Goal: Information Seeking & Learning: Learn about a topic

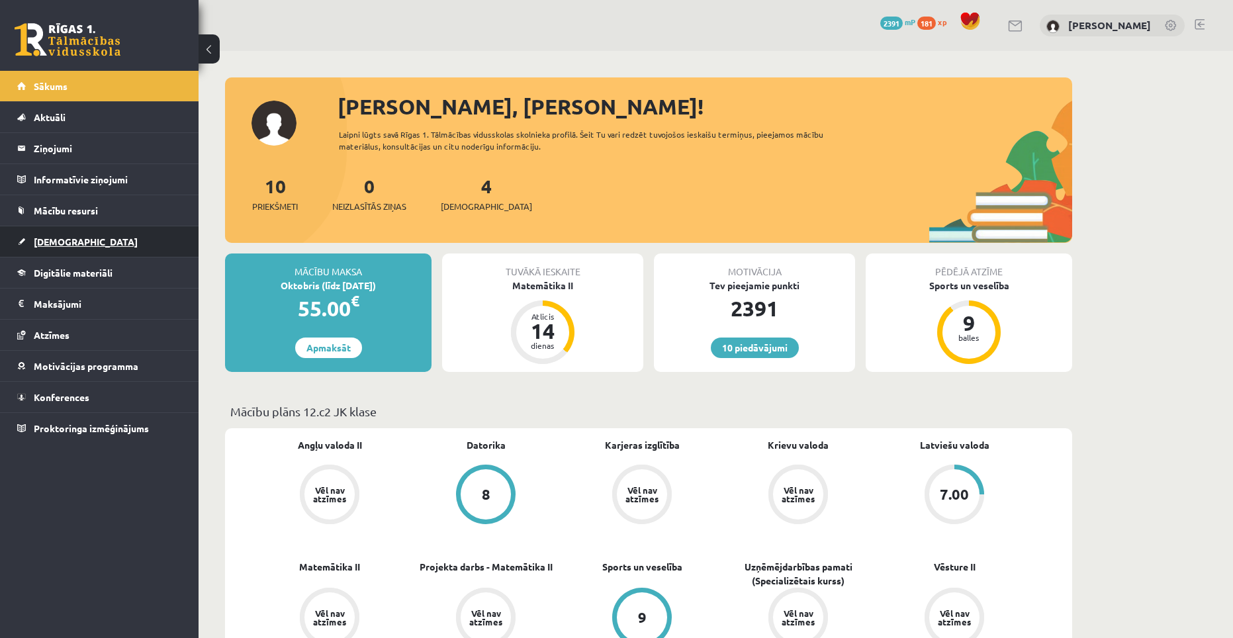
click at [56, 240] on span "[DEMOGRAPHIC_DATA]" at bounding box center [86, 242] width 104 height 12
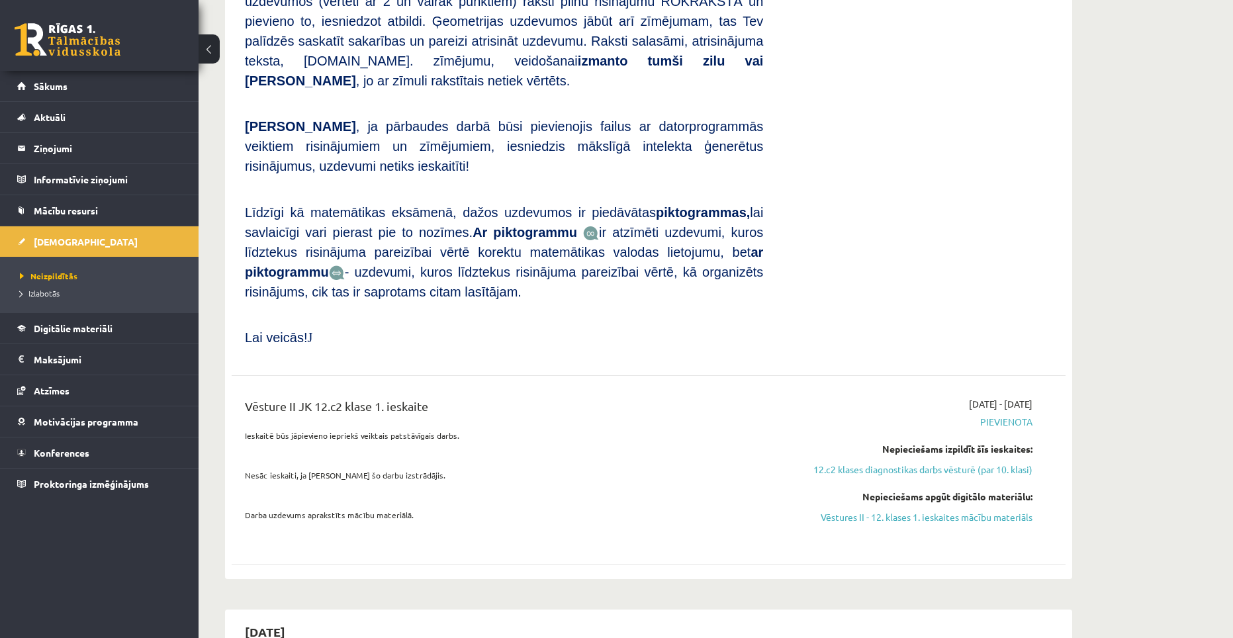
scroll to position [926, 0]
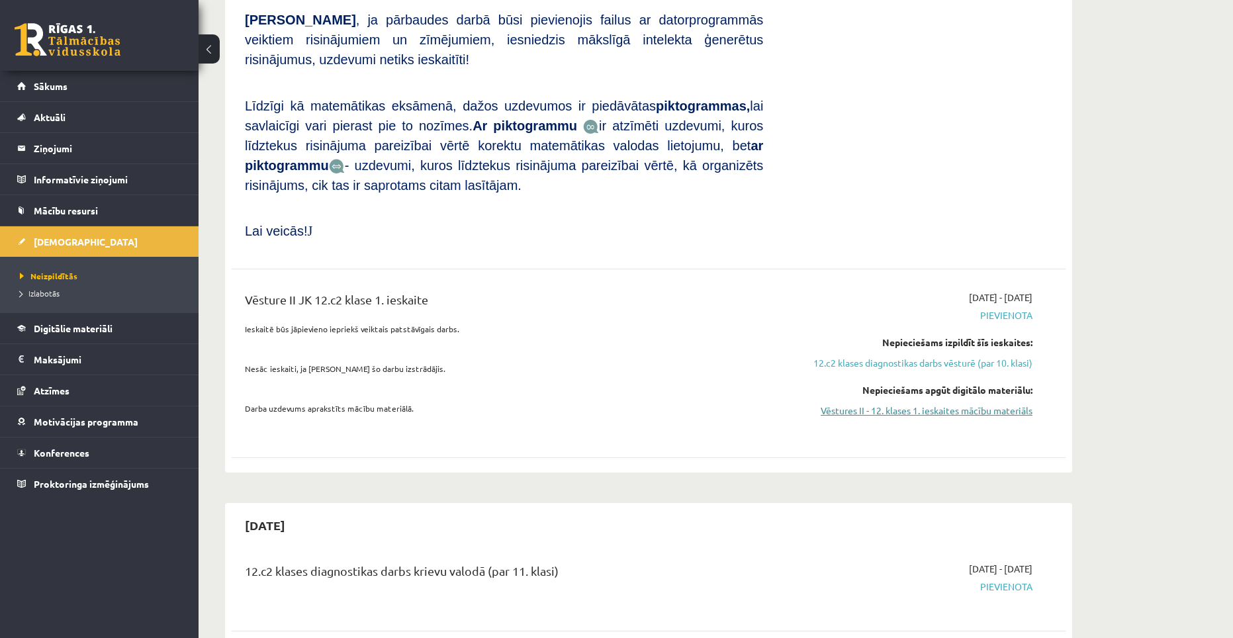
click at [910, 404] on link "Vēstures II - 12. klases 1. ieskaites mācību materiāls" at bounding box center [907, 411] width 249 height 14
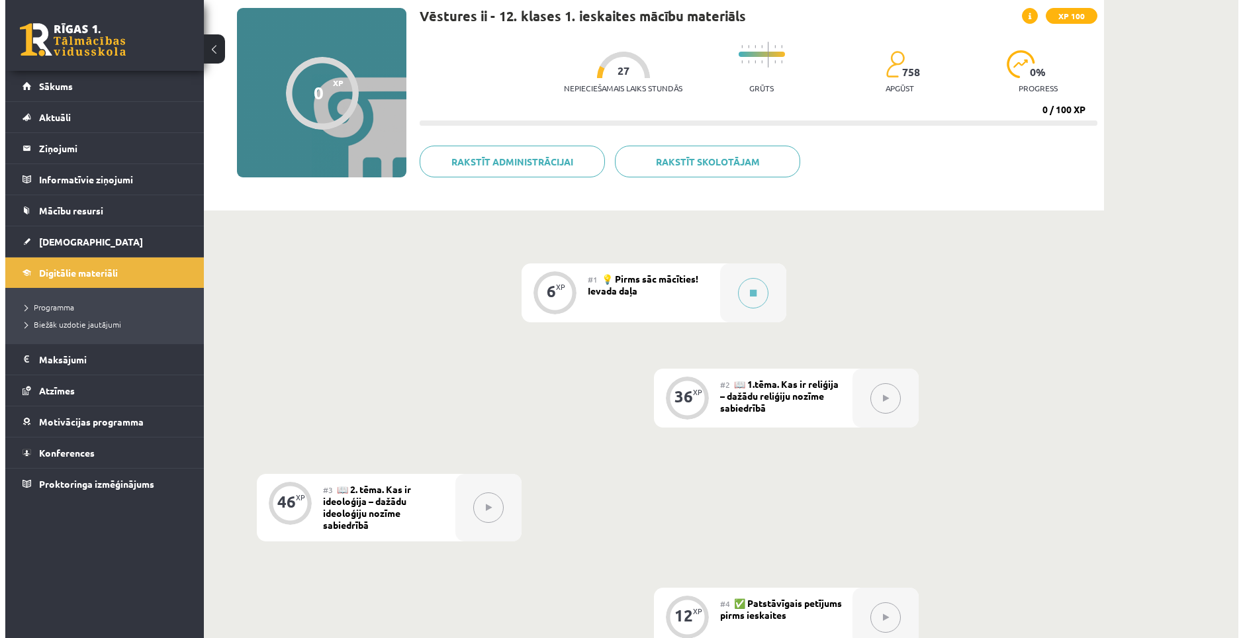
scroll to position [132, 0]
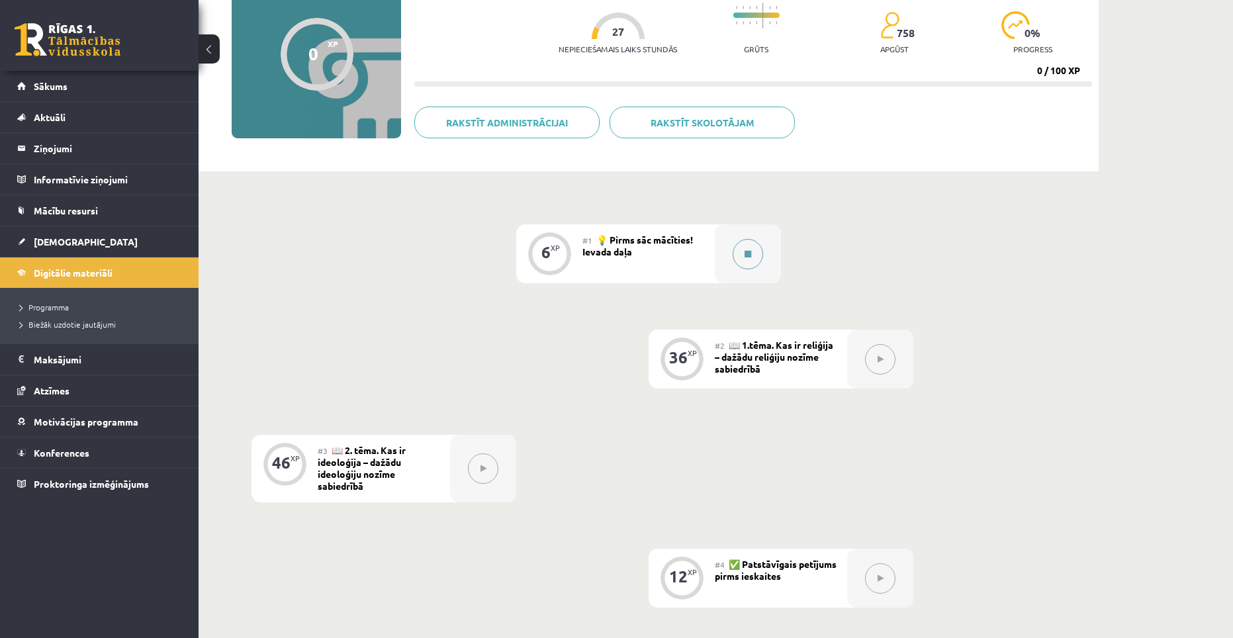
click at [750, 253] on icon at bounding box center [747, 254] width 7 height 8
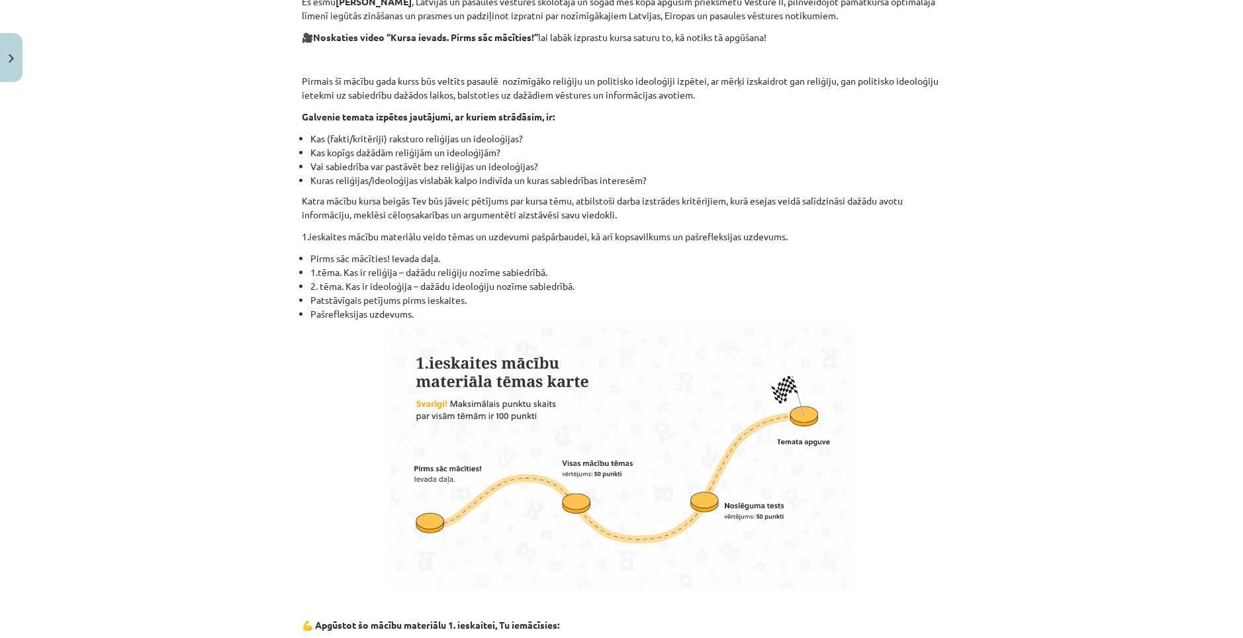
scroll to position [265, 0]
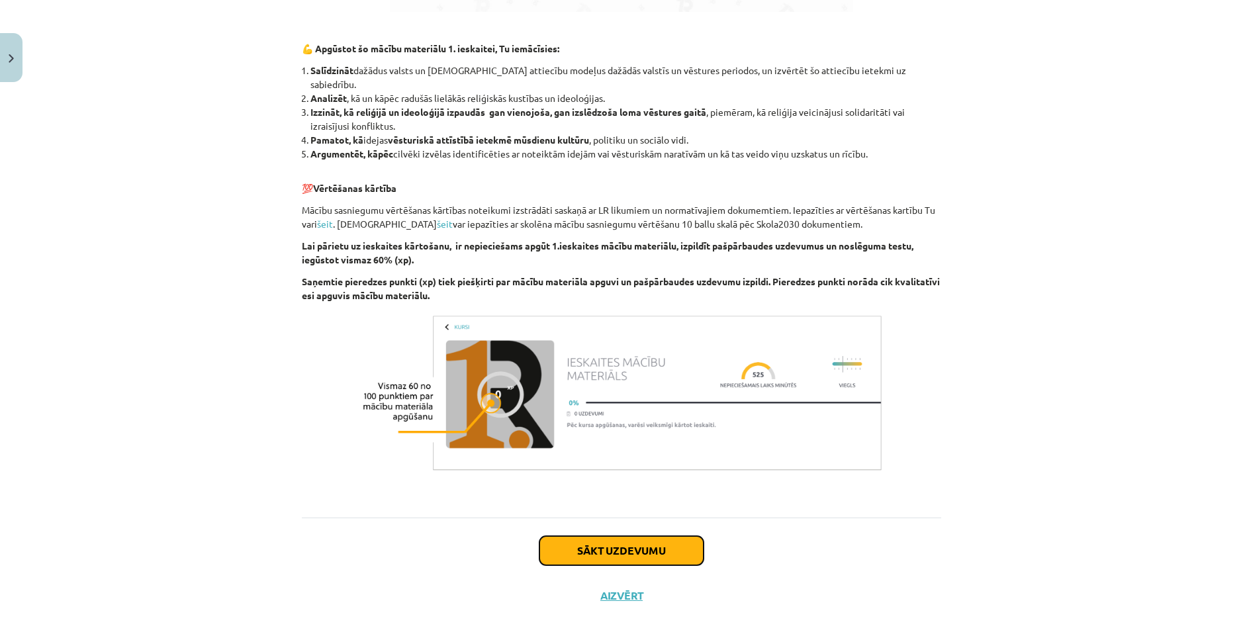
click at [659, 536] on button "Sākt uzdevumu" at bounding box center [621, 550] width 164 height 29
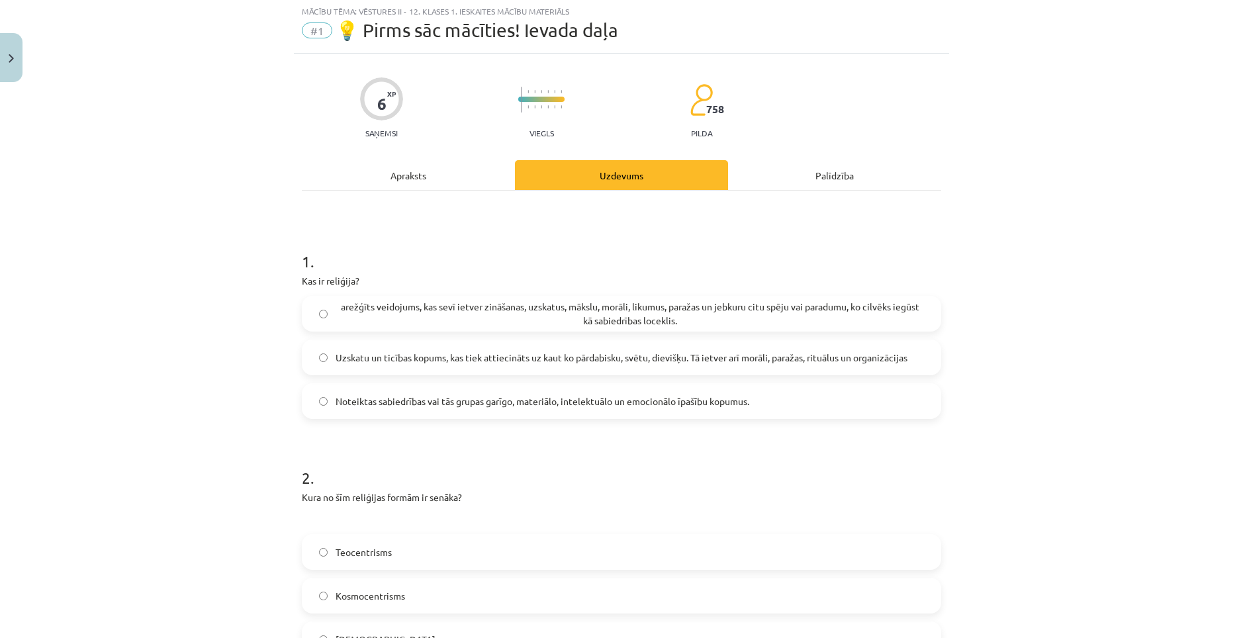
scroll to position [33, 0]
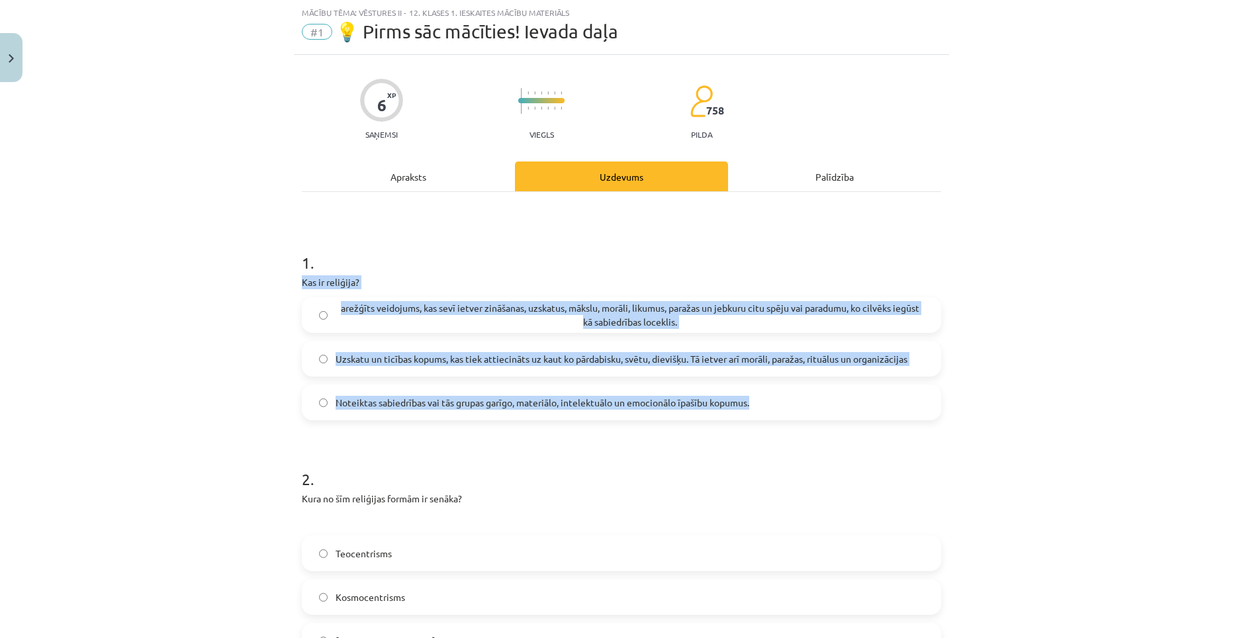
drag, startPoint x: 290, startPoint y: 276, endPoint x: 781, endPoint y: 384, distance: 502.7
click at [781, 384] on div "6 XP Saņemsi Viegls 758 pilda Apraksts Uzdevums Palīdzība 1 . Kas ir reliģija? …" at bounding box center [621, 590] width 655 height 1071
copy div "Kas ir reliģija? arežģīts veidojums, kas sevī ietver zināšanas, uzskatus, māksl…"
click at [431, 361] on span "Uzskatu un ticības kopums, kas tiek attiecināts uz kaut ko pārdabisku, svētu, d…" at bounding box center [621, 359] width 572 height 14
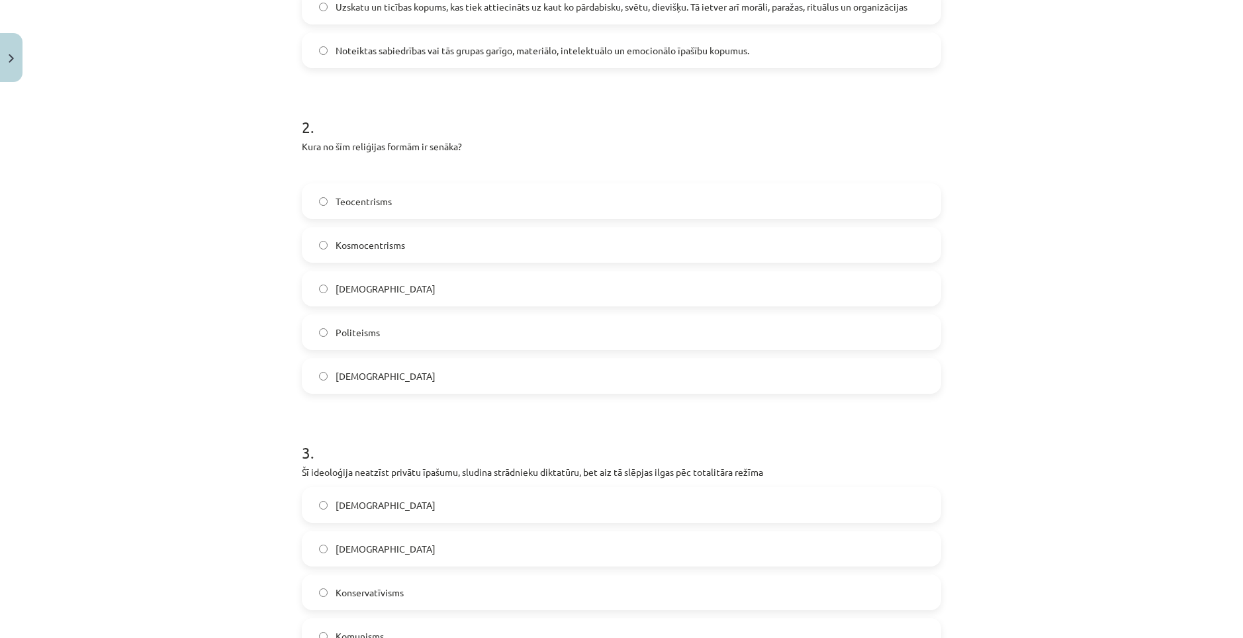
scroll to position [290, 0]
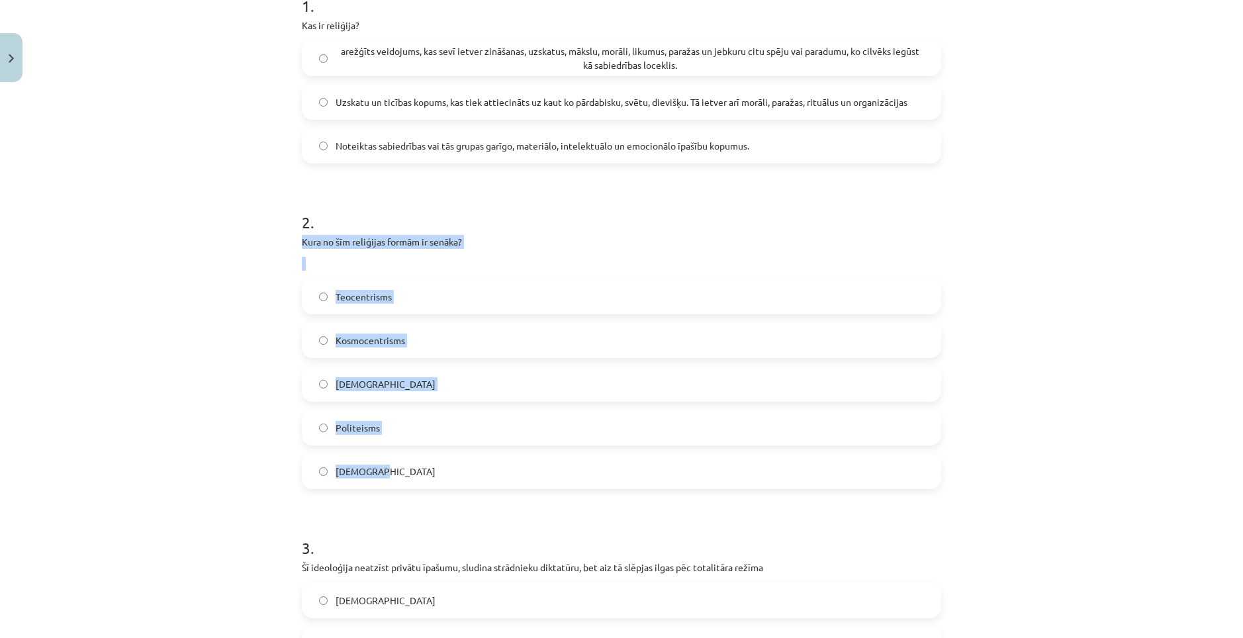
drag, startPoint x: 296, startPoint y: 240, endPoint x: 435, endPoint y: 456, distance: 256.2
click at [435, 456] on div "2 . Kura no šīm reliģijas formām ir senāka? Teocentrisms Kosmocentrisms Monotei…" at bounding box center [621, 339] width 639 height 299
copy div "Kura no šīm reliģijas formām ir senāka? Teocentrisms Kosmocentrisms Monoteisms …"
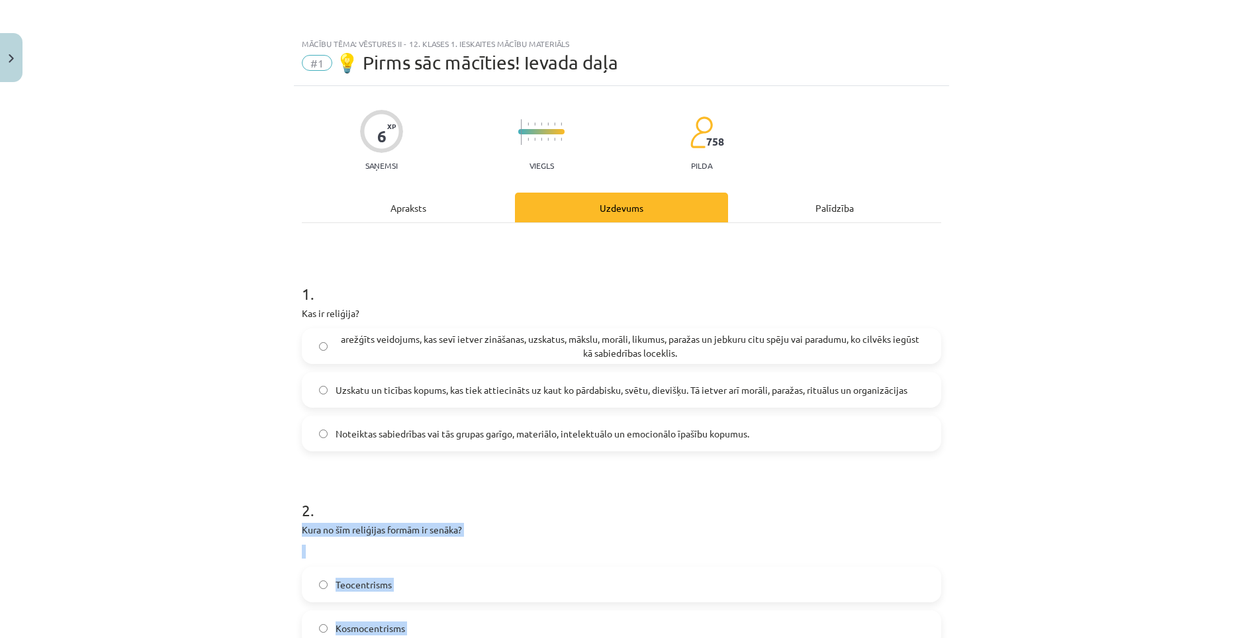
scroll to position [0, 0]
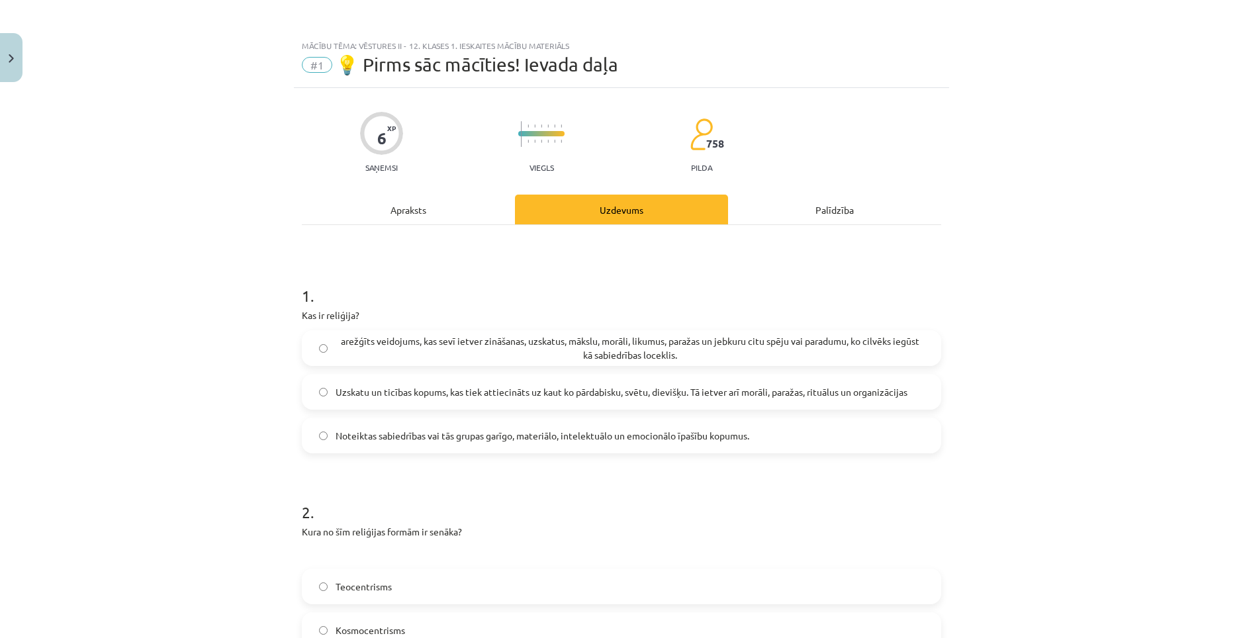
click at [418, 213] on div "Apraksts" at bounding box center [408, 210] width 213 height 30
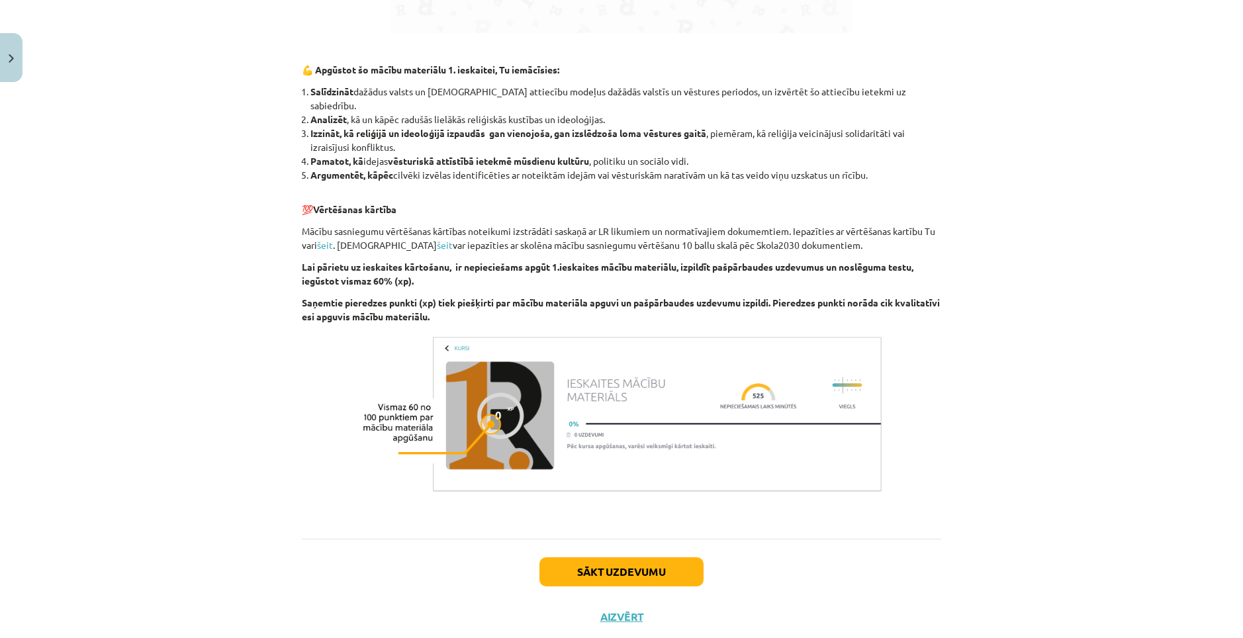
scroll to position [1090, 0]
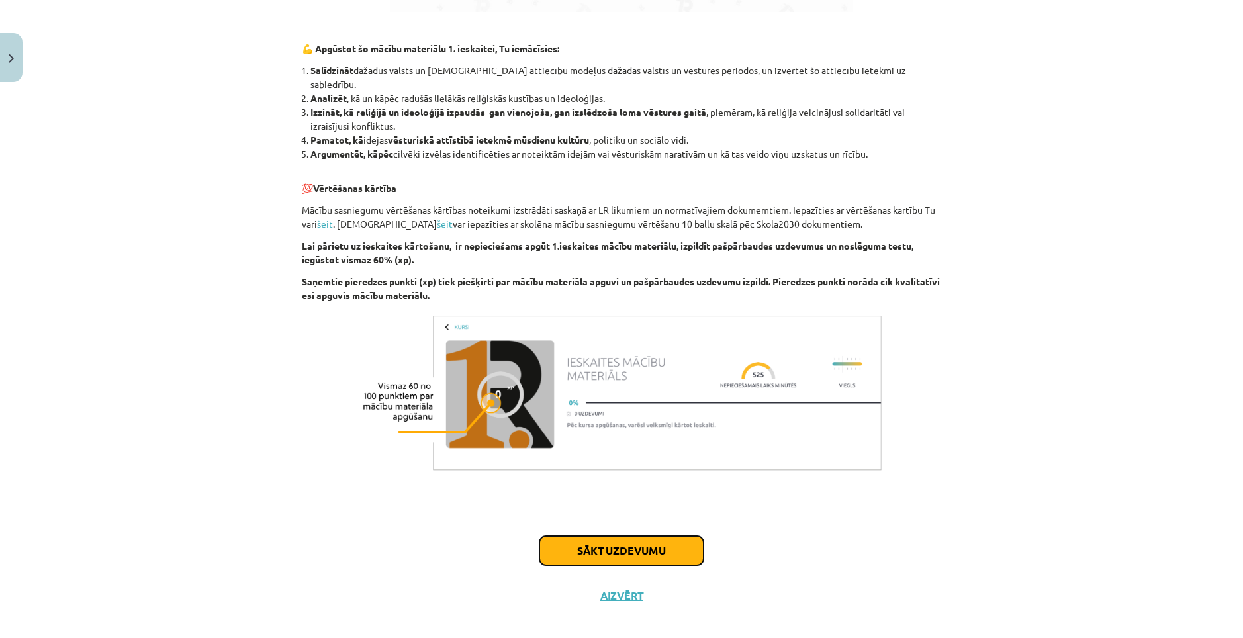
click at [631, 543] on button "Sākt uzdevumu" at bounding box center [621, 550] width 164 height 29
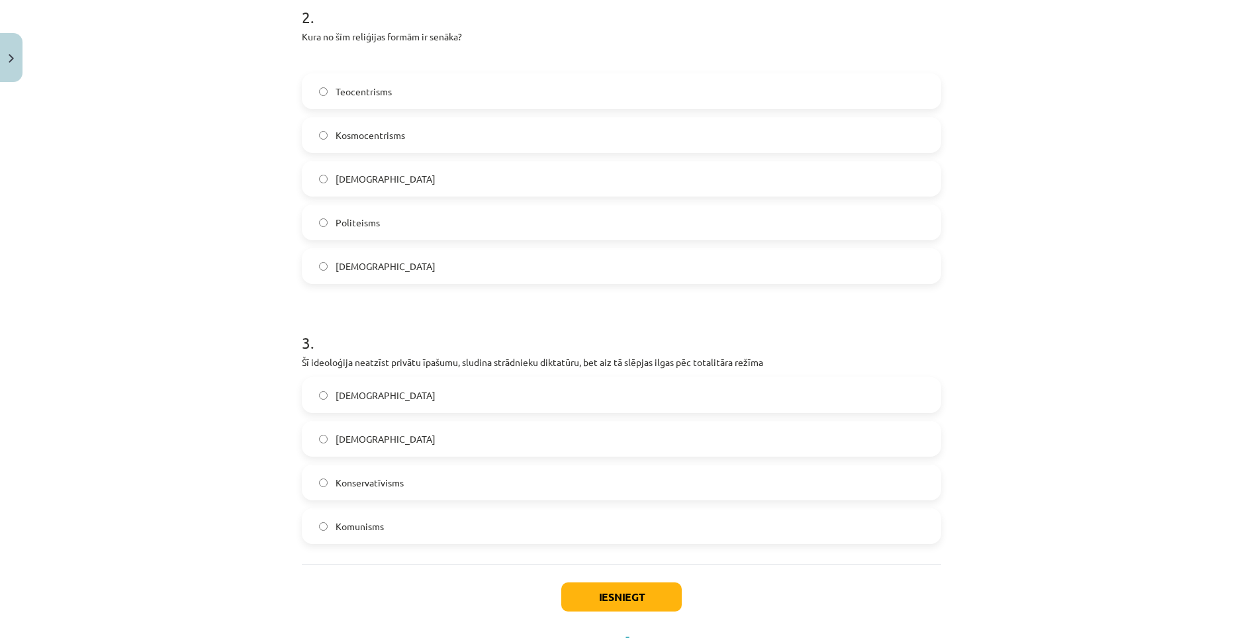
scroll to position [496, 0]
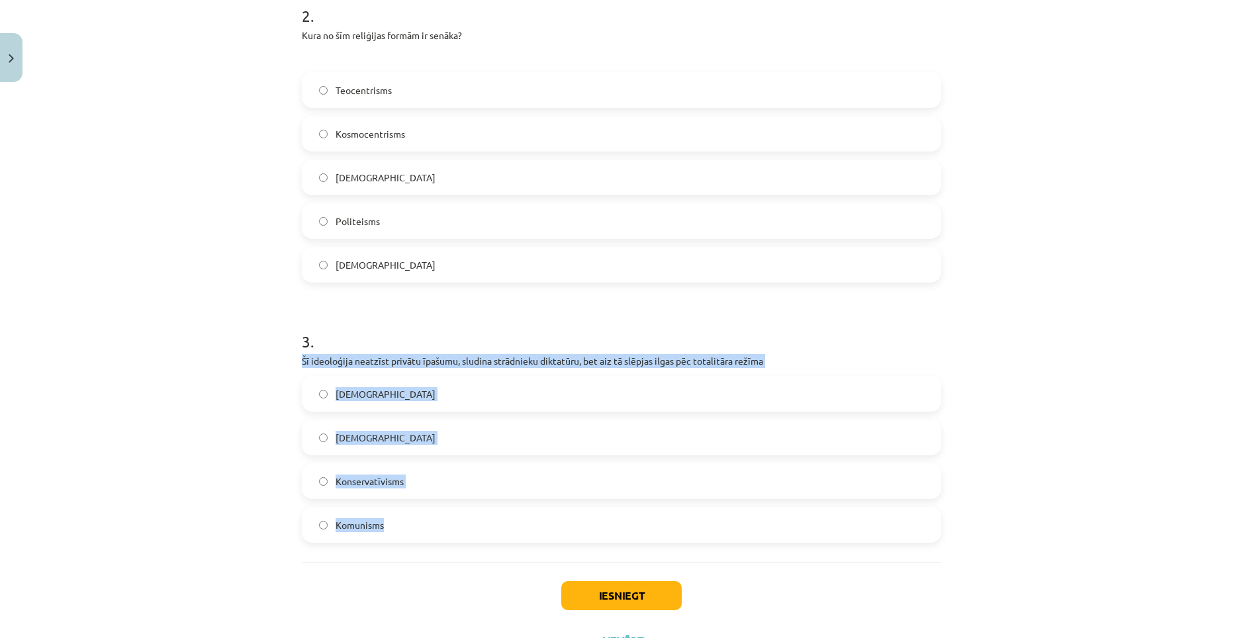
drag, startPoint x: 294, startPoint y: 363, endPoint x: 390, endPoint y: 516, distance: 180.5
click at [390, 516] on div "6 XP Saņemsi Viegls 758 pilda Apraksts Uzdevums Palīdzība 1 . Kas ir reliģija? …" at bounding box center [621, 127] width 655 height 1071
copy div "Šī ideoloģija neatzīst privātu īpašumu, sludina strādnieku diktatūru, bet aiz t…"
click at [367, 526] on span "Komunisms" at bounding box center [359, 525] width 48 height 14
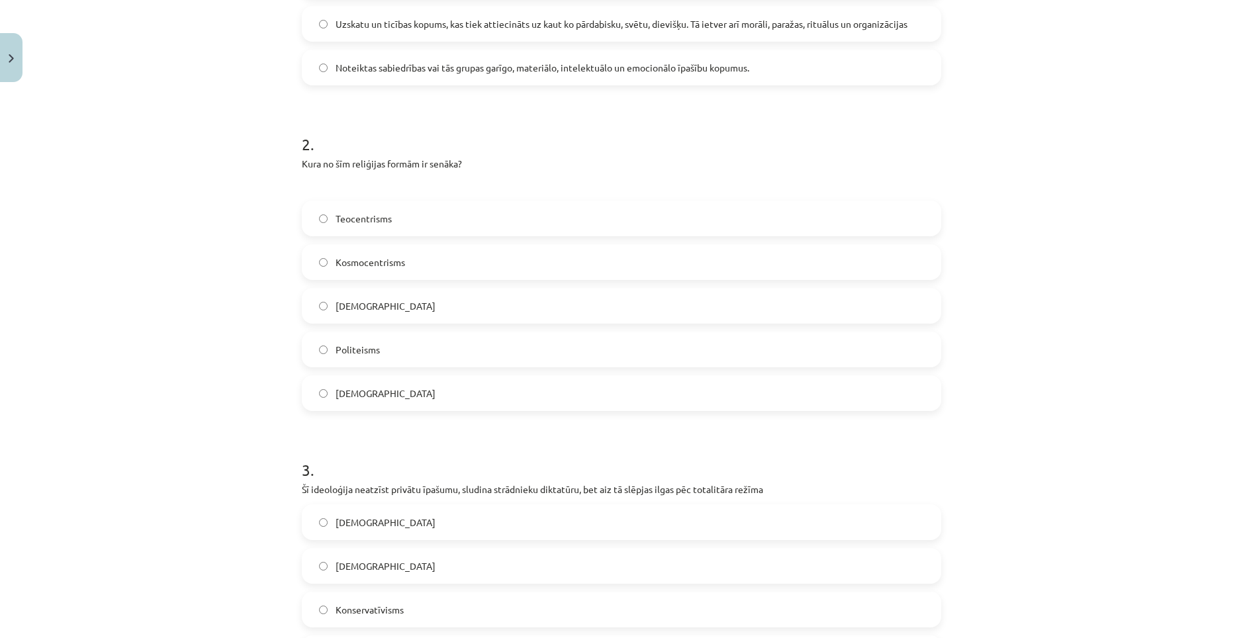
scroll to position [364, 0]
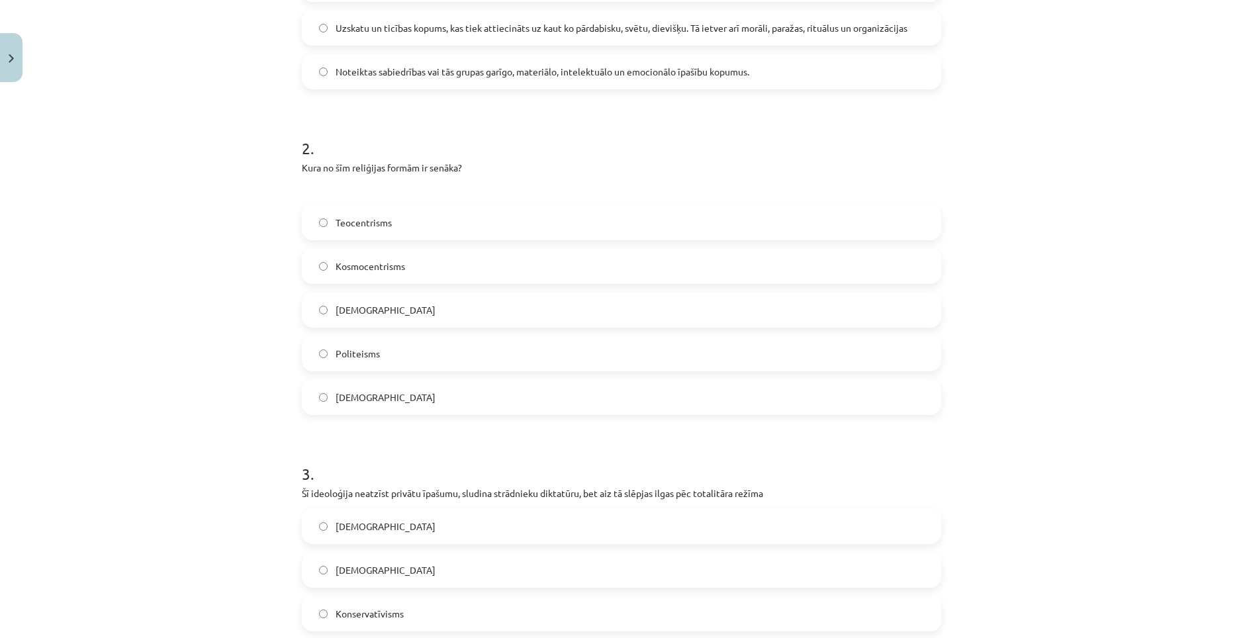
click at [402, 343] on label "Politeisms" at bounding box center [621, 353] width 637 height 33
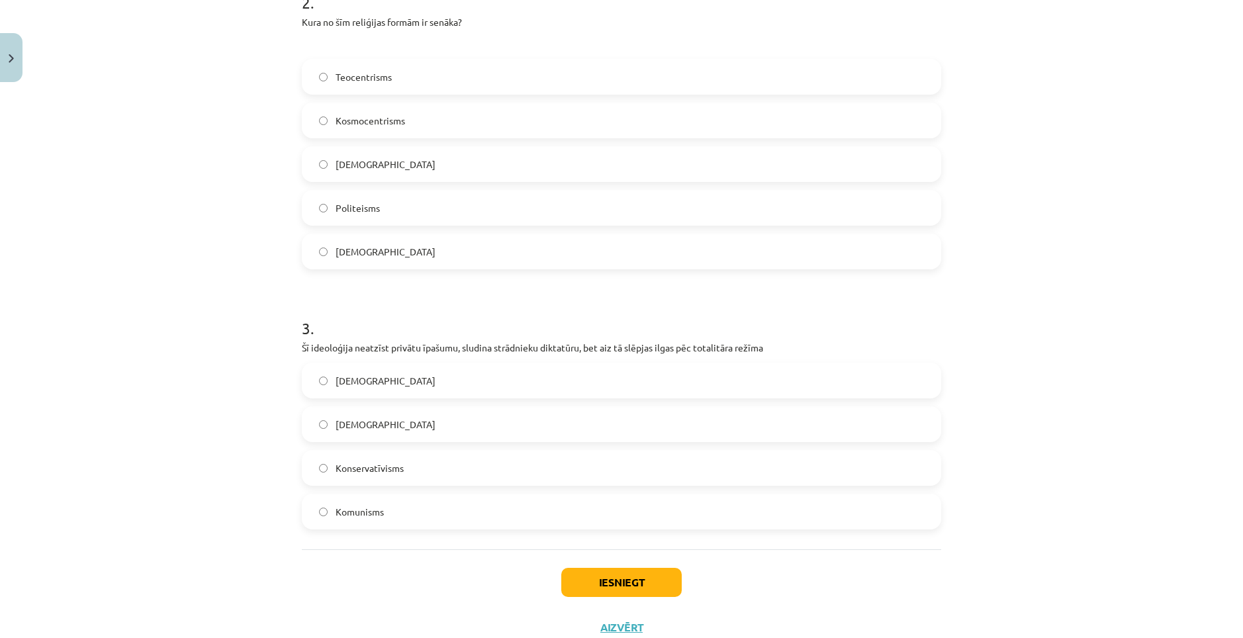
scroll to position [554, 0]
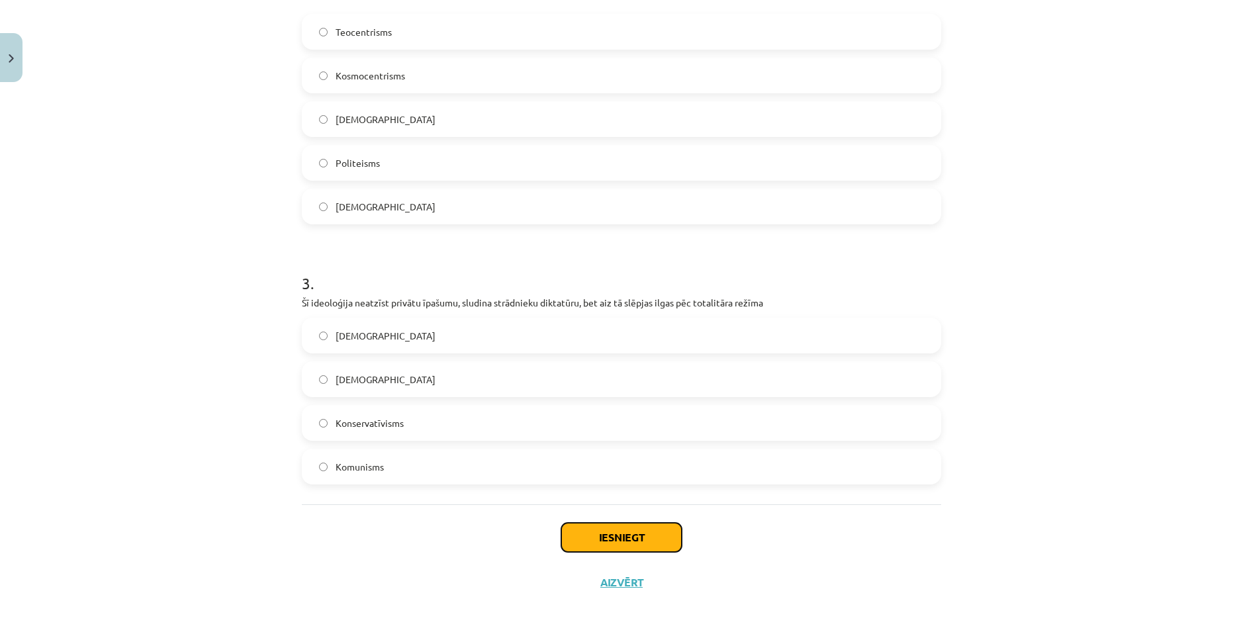
click at [598, 545] on button "Iesniegt" at bounding box center [621, 537] width 120 height 29
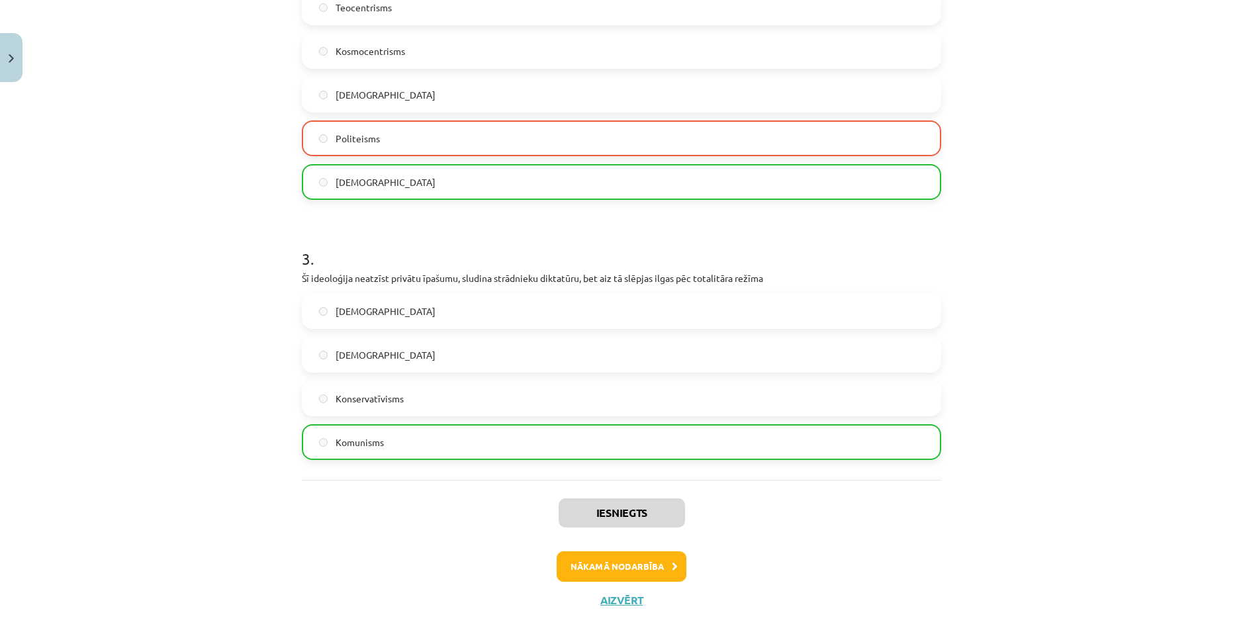
scroll to position [597, 0]
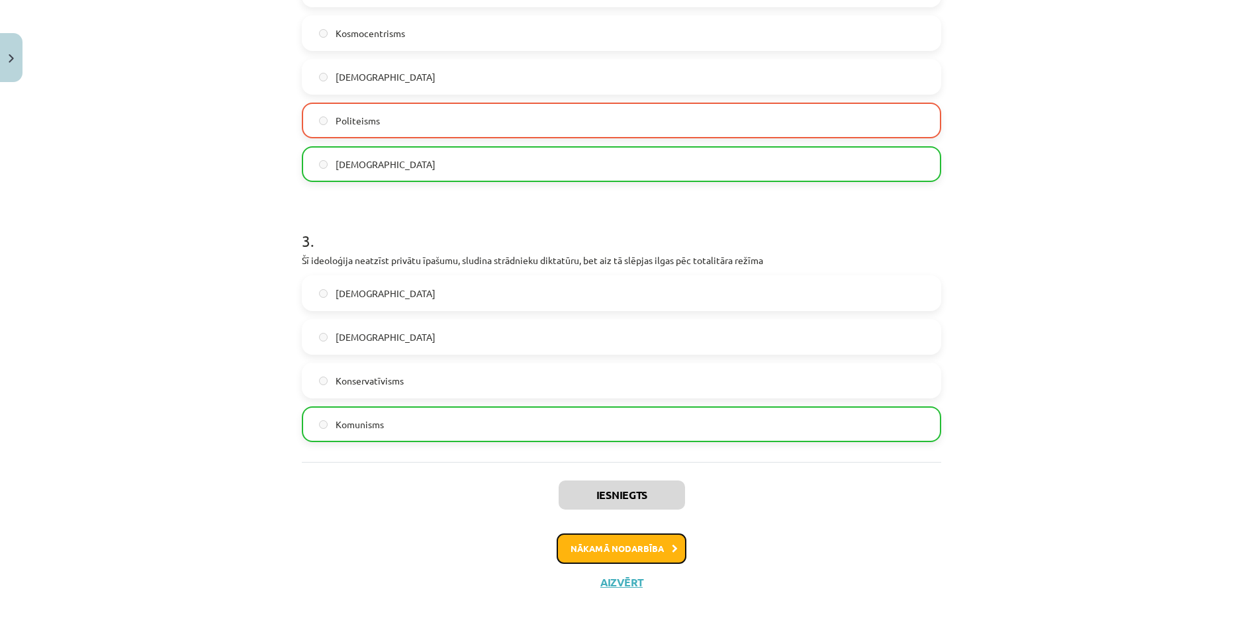
click at [576, 547] on button "Nākamā nodarbība" at bounding box center [621, 548] width 130 height 30
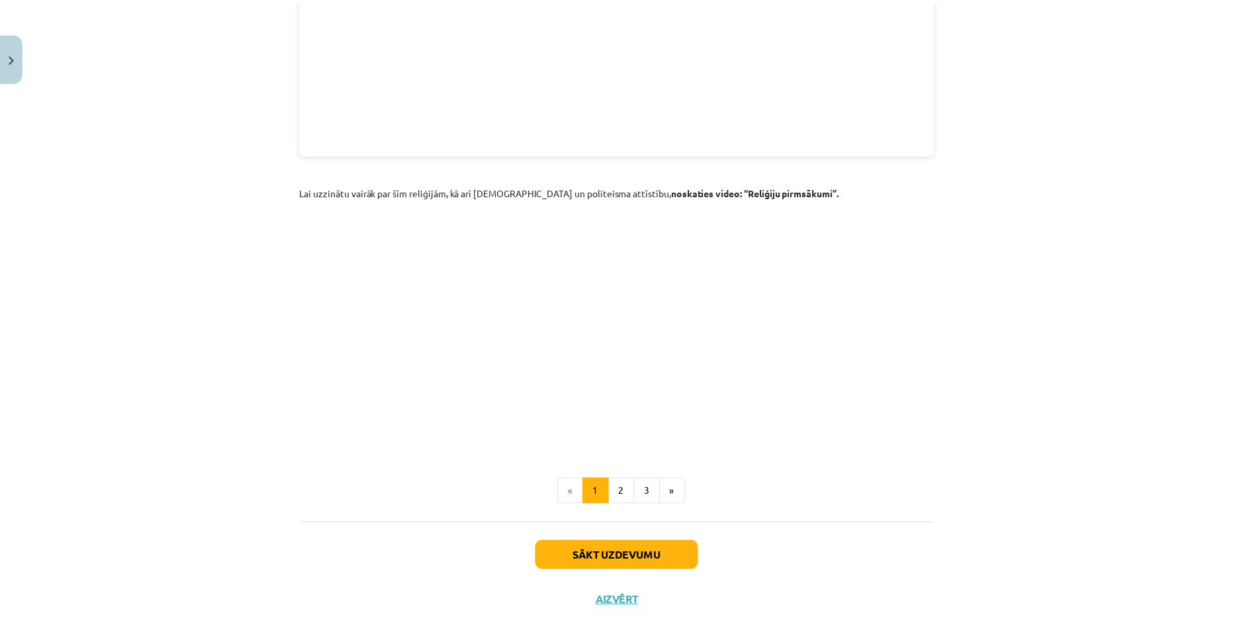
scroll to position [1798, 0]
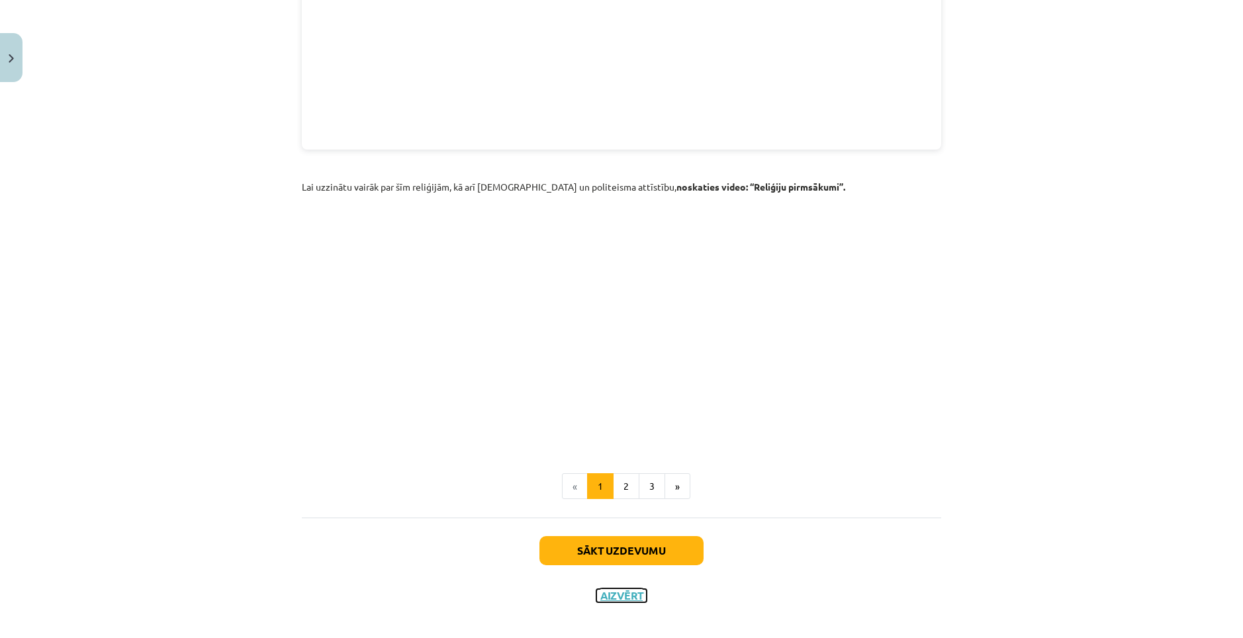
click at [629, 589] on button "Aizvērt" at bounding box center [621, 595] width 50 height 13
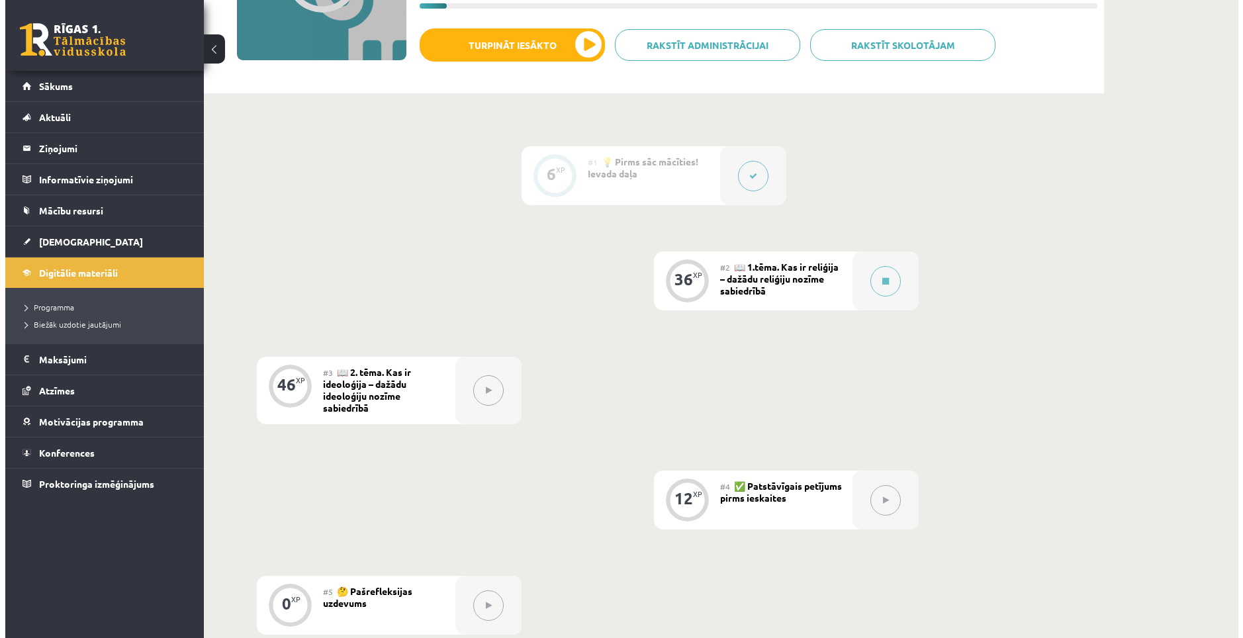
scroll to position [205, 0]
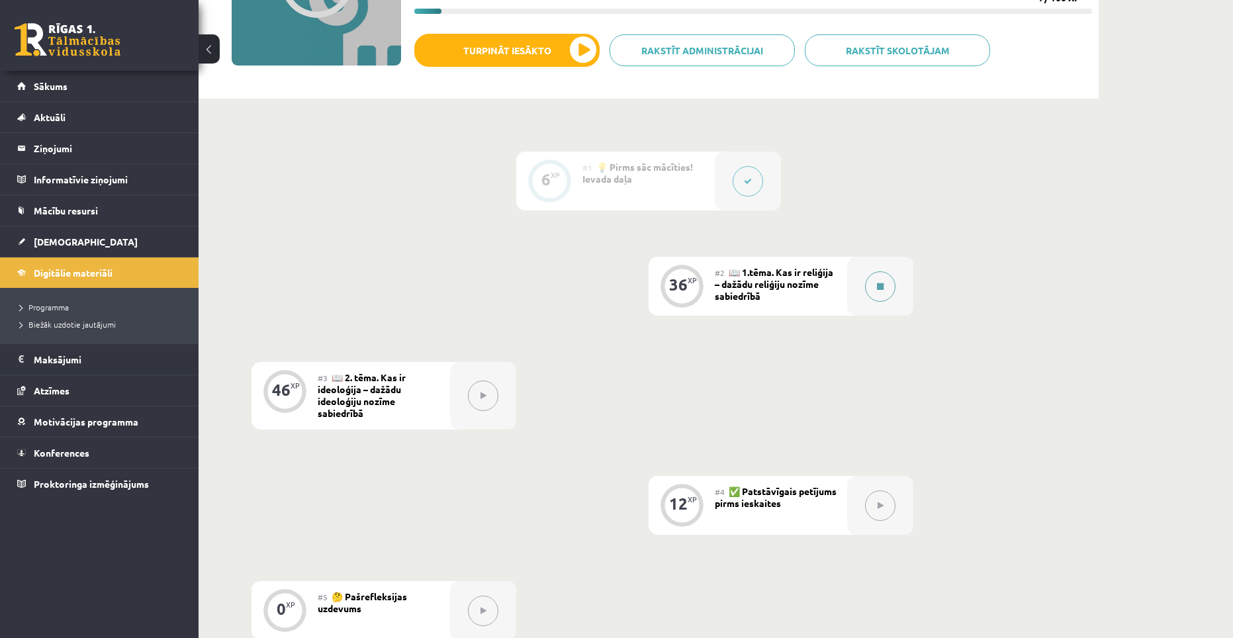
click at [874, 283] on button at bounding box center [880, 286] width 30 height 30
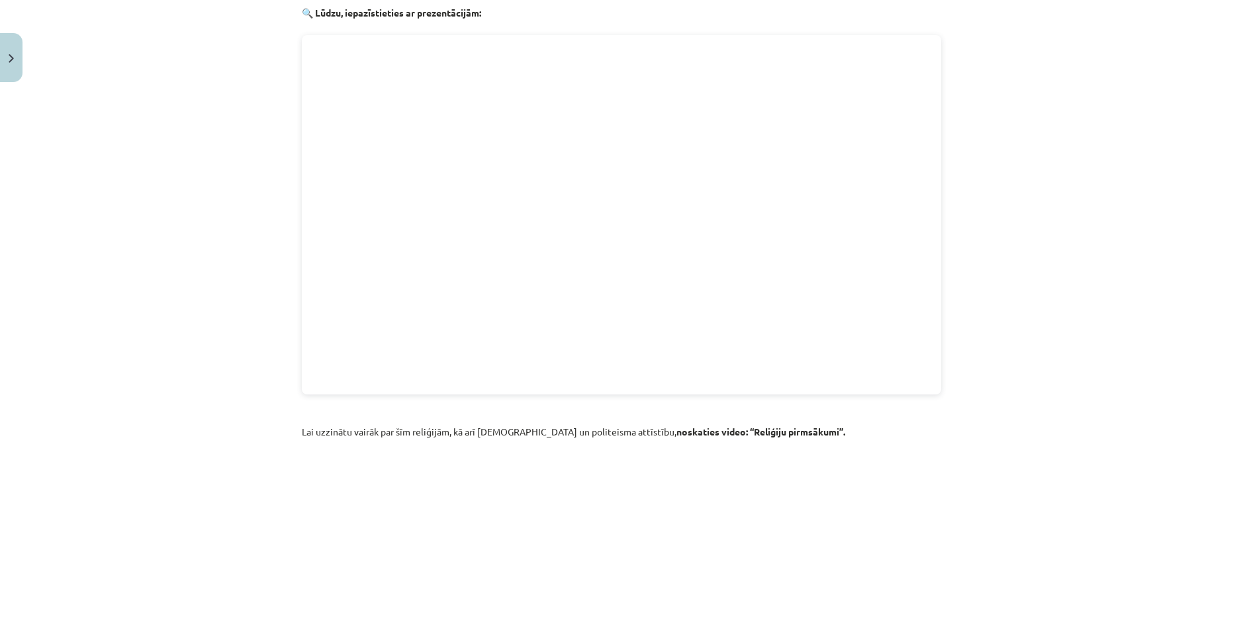
scroll to position [1787, 0]
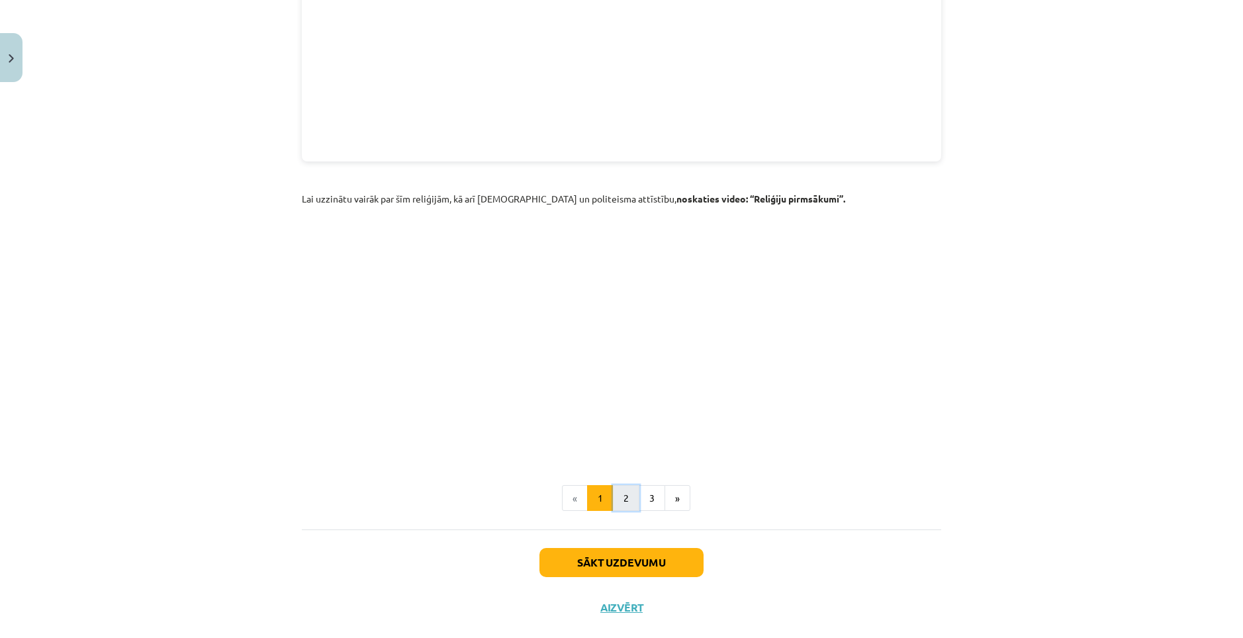
click at [621, 485] on button "2" at bounding box center [626, 498] width 26 height 26
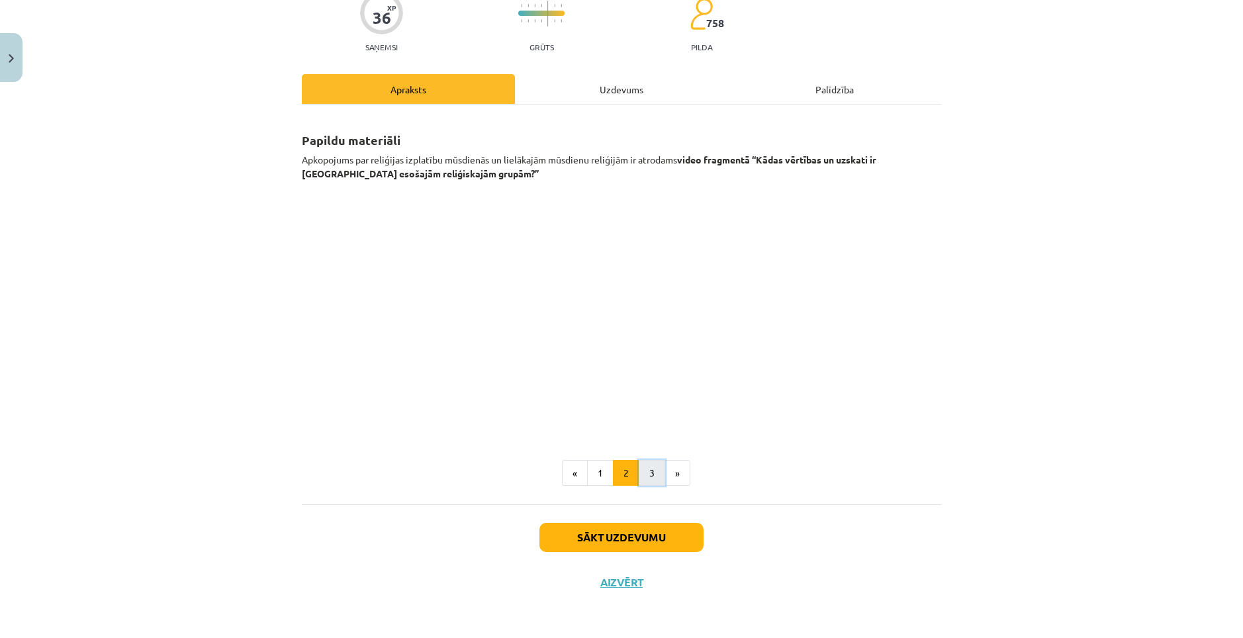
click at [649, 480] on button "3" at bounding box center [652, 473] width 26 height 26
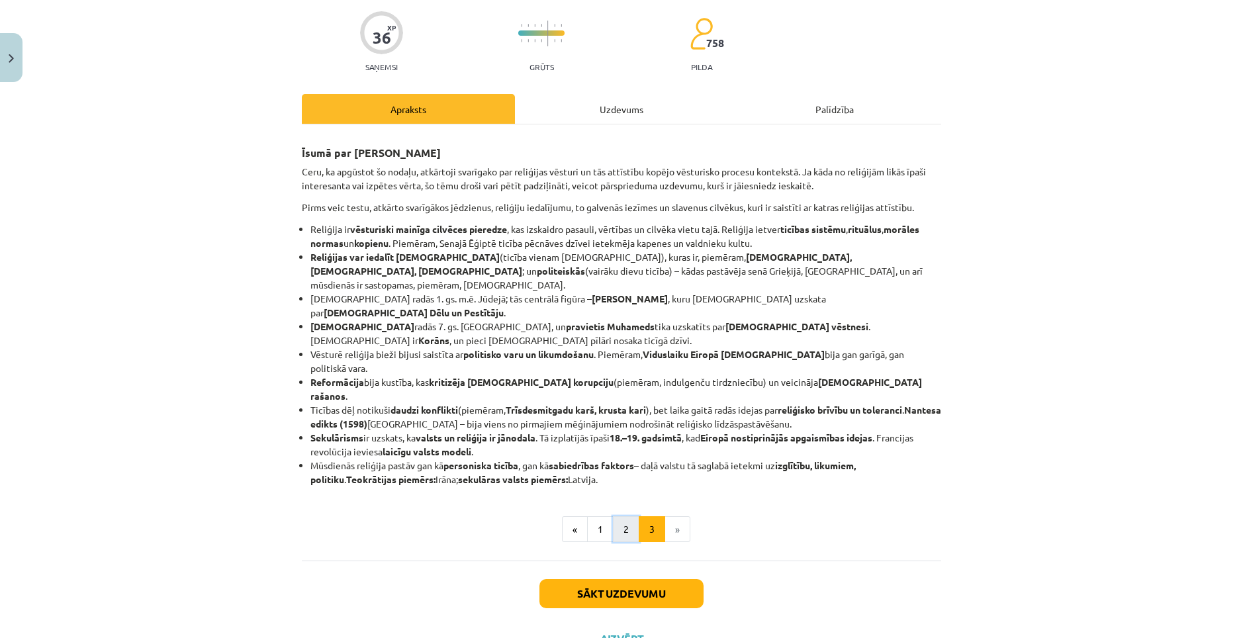
click at [625, 516] on button "2" at bounding box center [626, 529] width 26 height 26
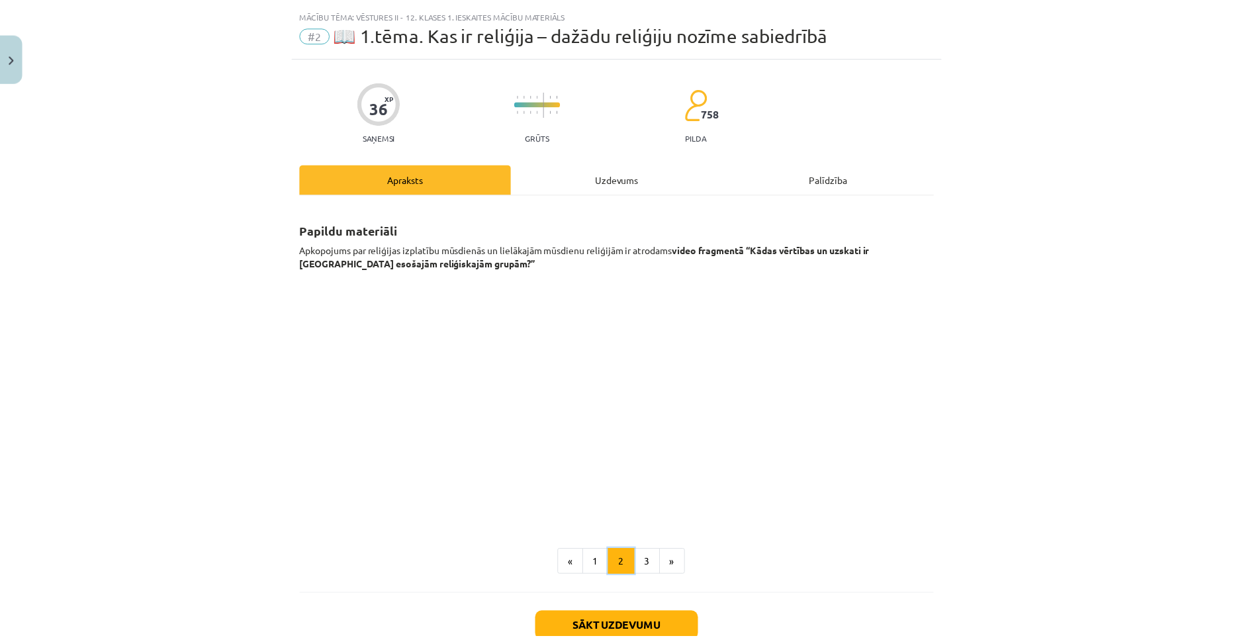
scroll to position [0, 0]
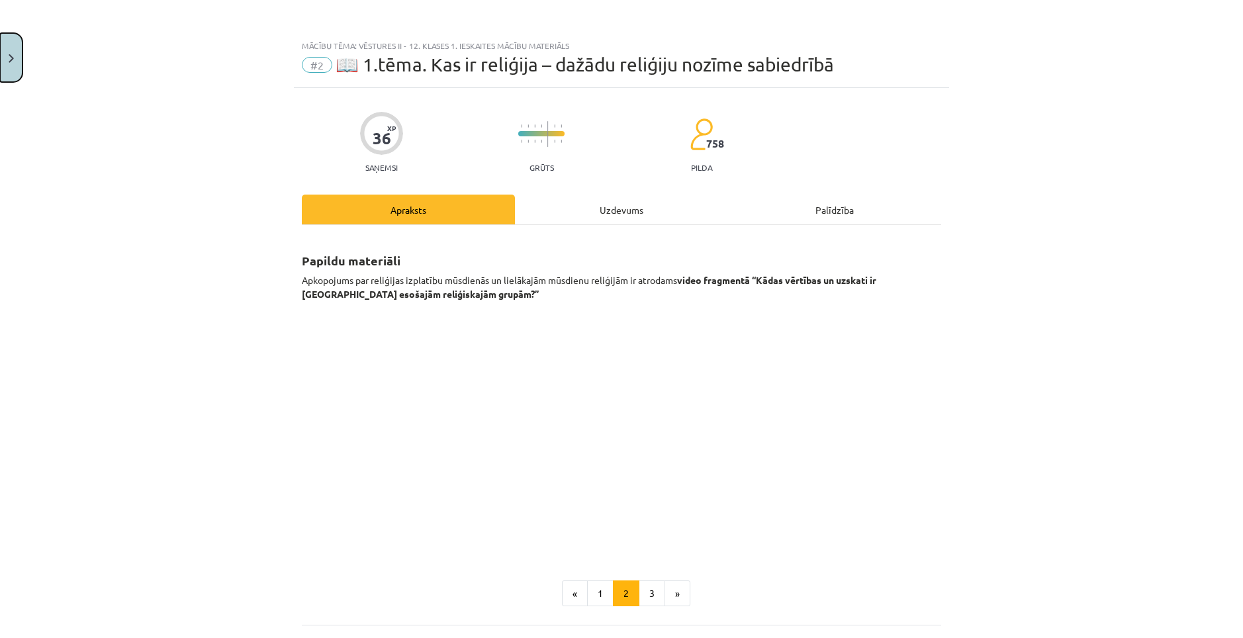
click at [6, 57] on button "Close" at bounding box center [11, 57] width 22 height 49
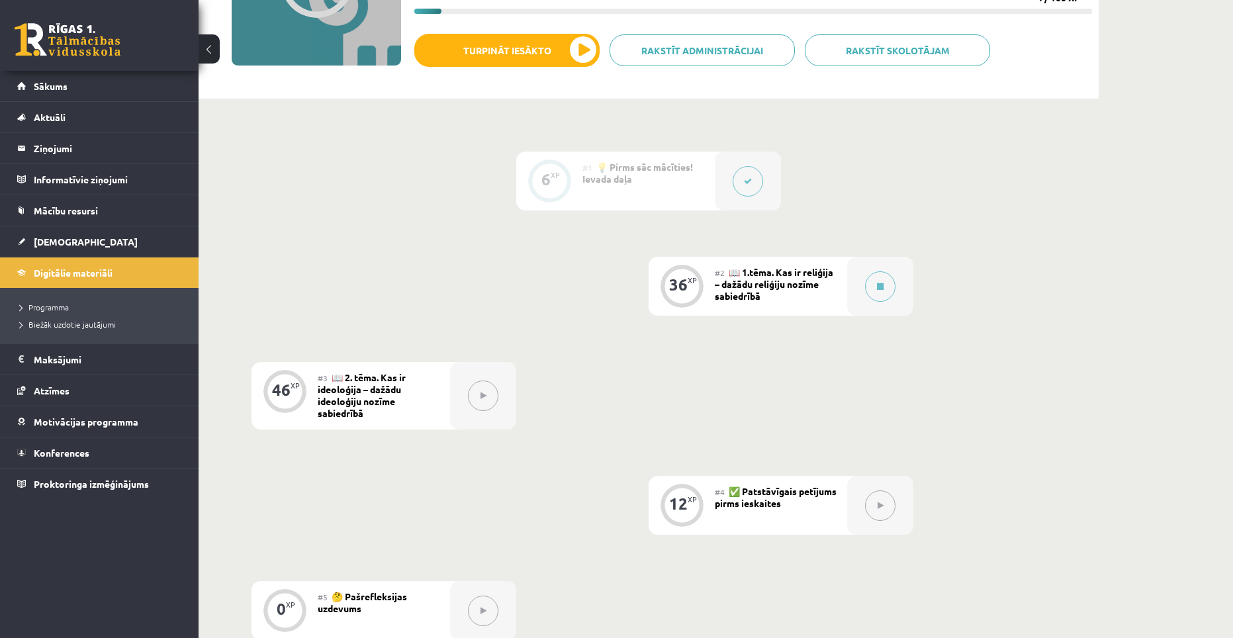
click at [67, 236] on span "[DEMOGRAPHIC_DATA]" at bounding box center [86, 242] width 104 height 12
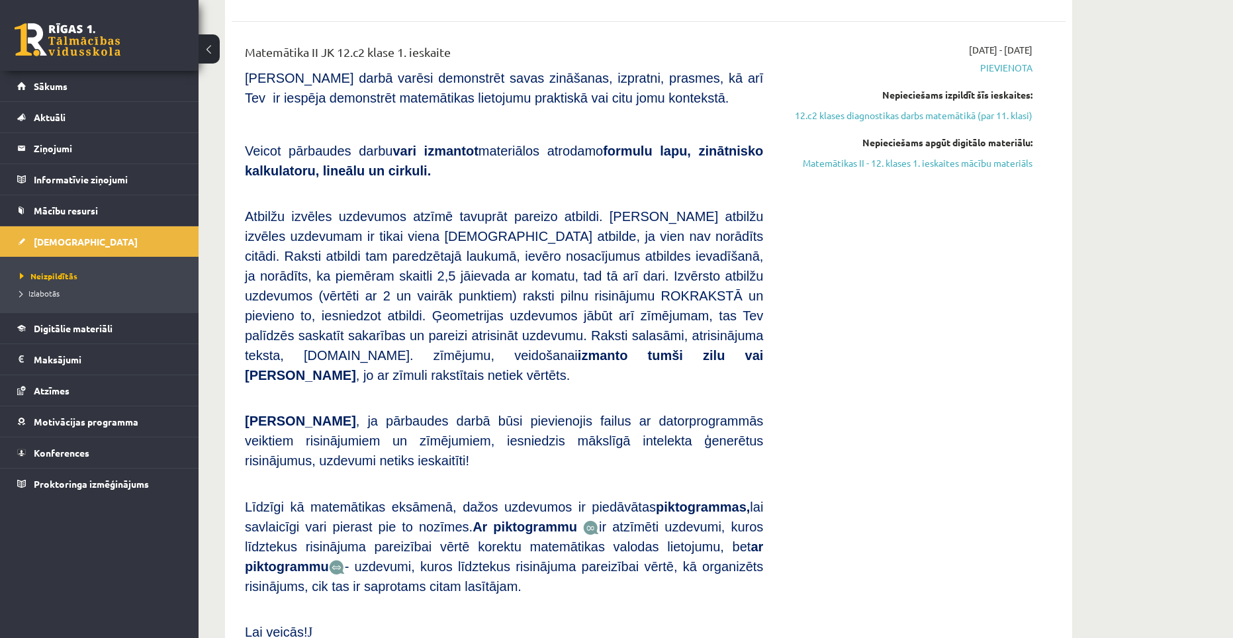
scroll to position [529, 0]
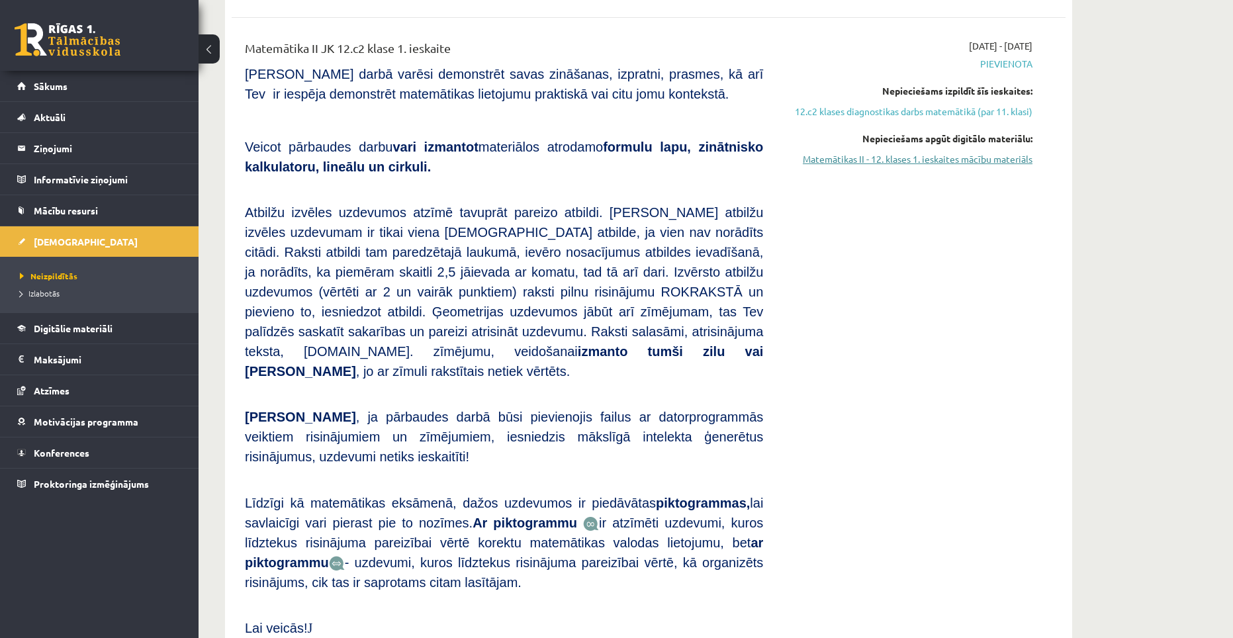
click at [932, 154] on link "Matemātikas II - 12. klases 1. ieskaites mācību materiāls" at bounding box center [907, 159] width 249 height 14
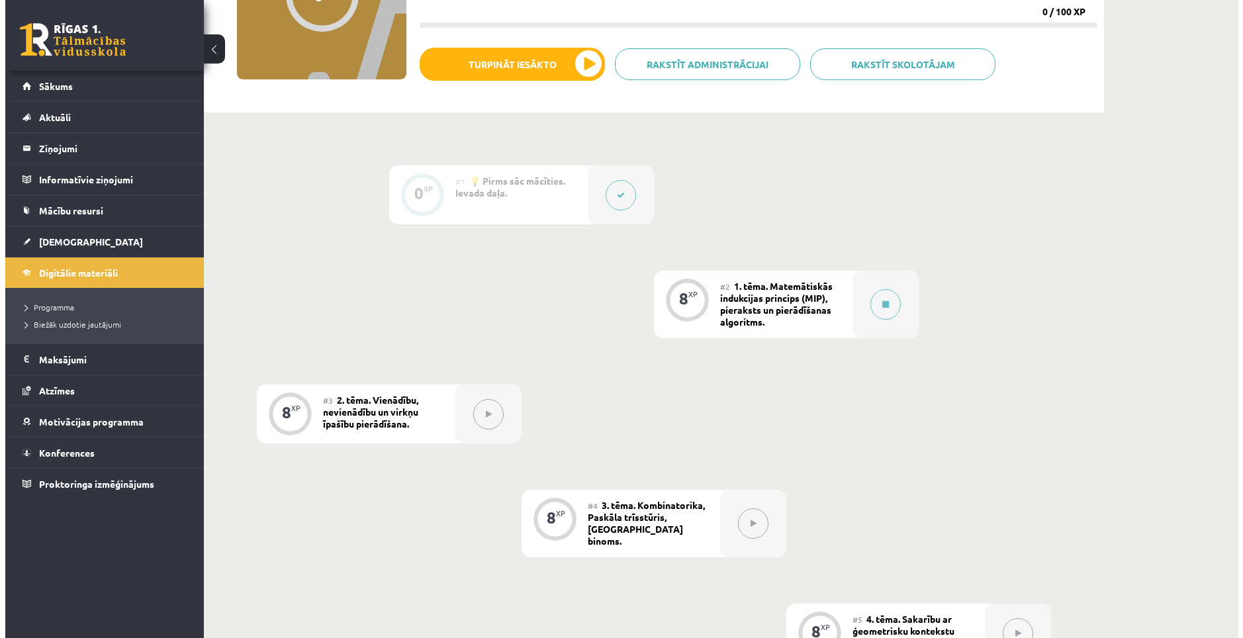
scroll to position [199, 0]
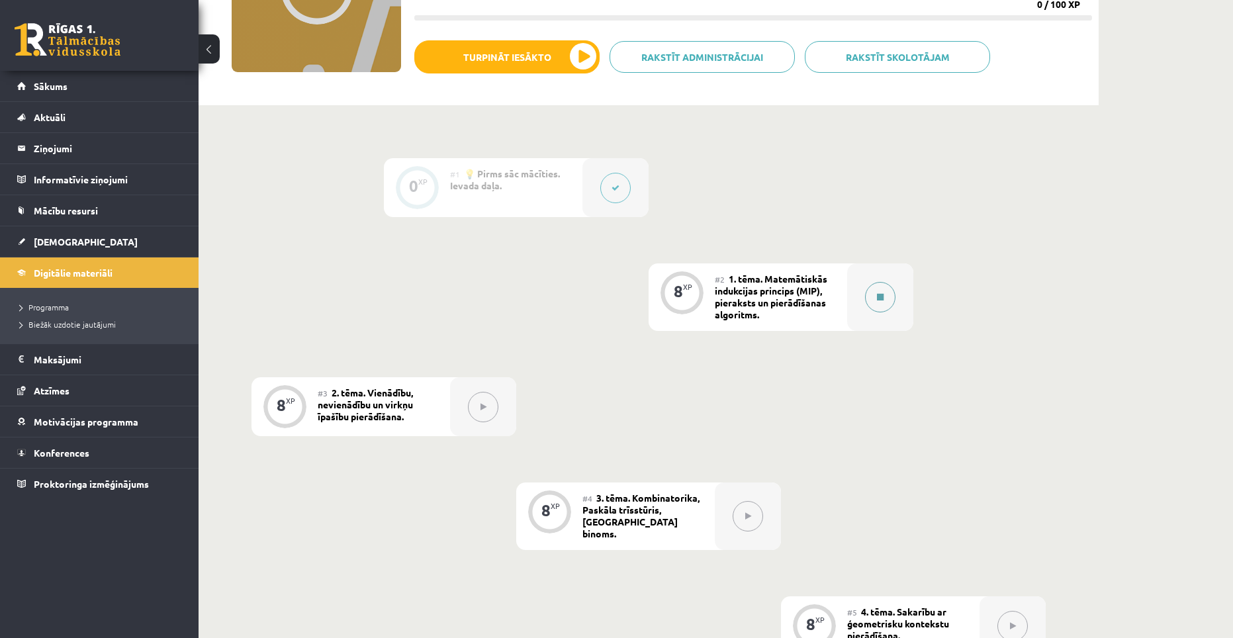
click at [867, 296] on button at bounding box center [880, 297] width 30 height 30
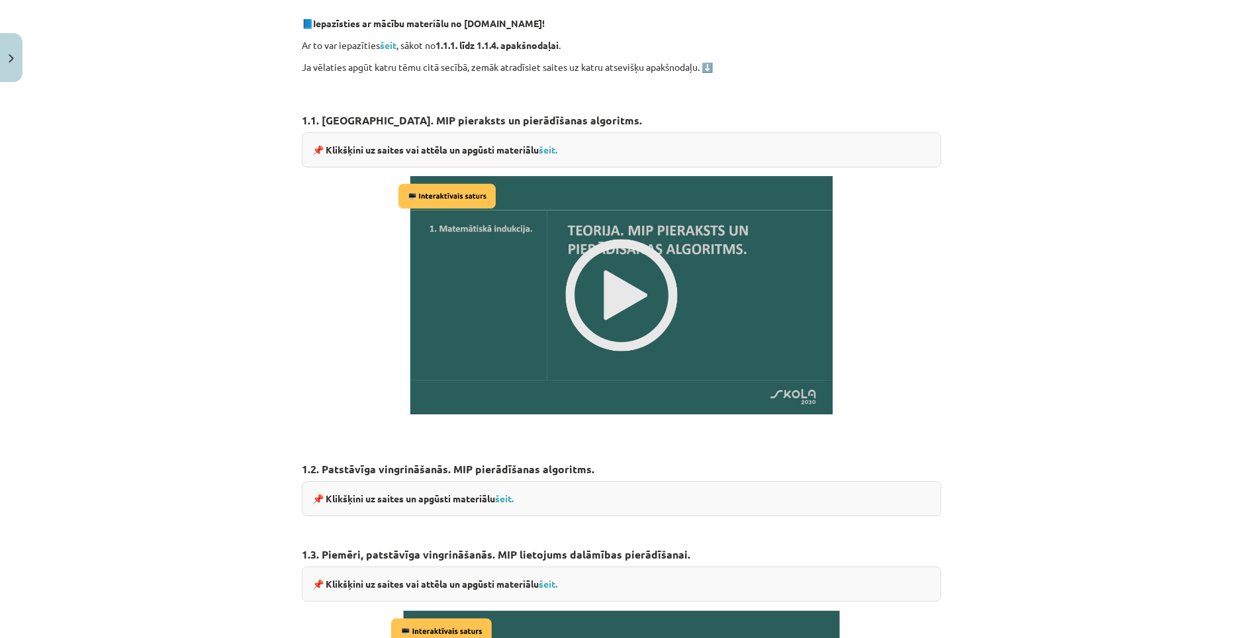
scroll to position [728, 0]
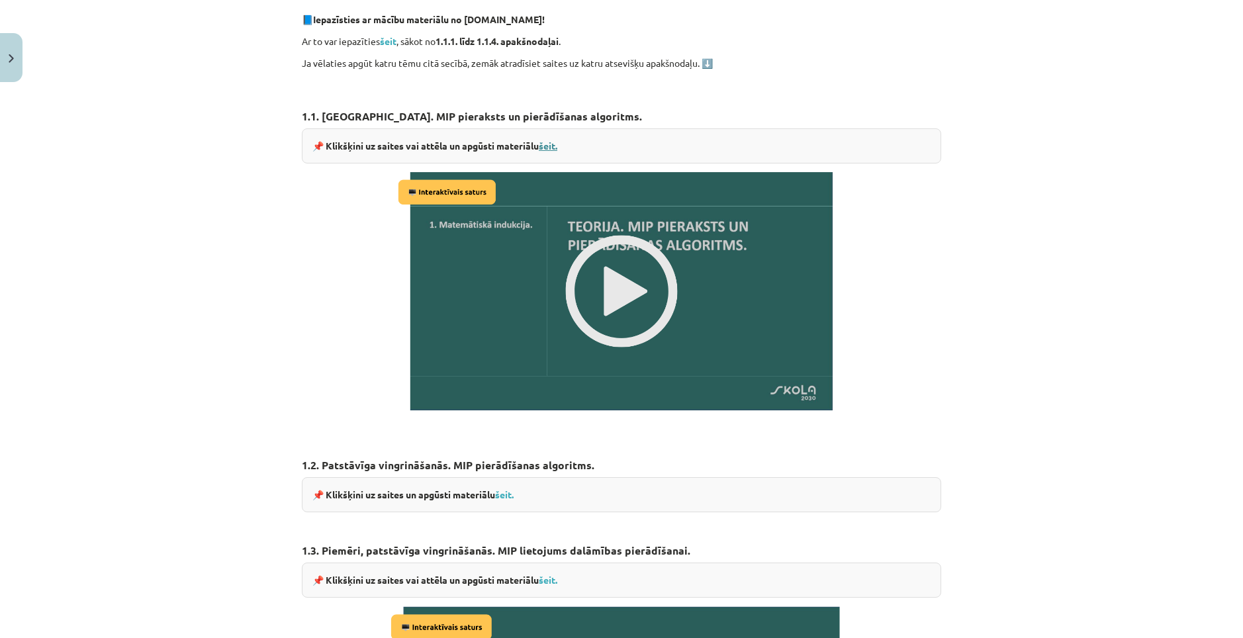
click at [548, 143] on link "šeit." at bounding box center [548, 146] width 19 height 12
click at [500, 490] on link "šeit." at bounding box center [504, 494] width 19 height 12
